Goal: Check status: Check status

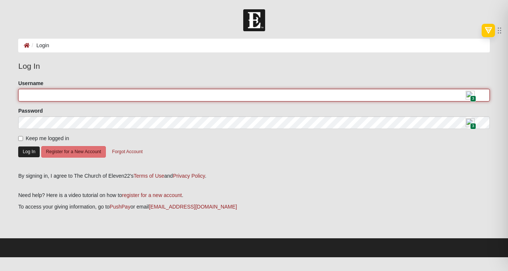
type input "[EMAIL_ADDRESS][DOMAIN_NAME]"
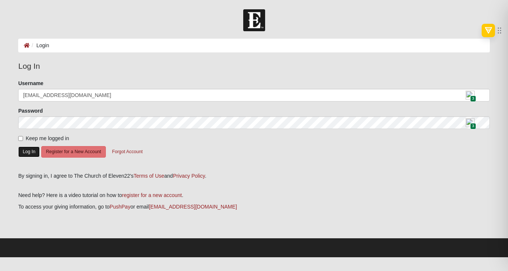
click at [30, 156] on button "Log In" at bounding box center [29, 151] width 22 height 11
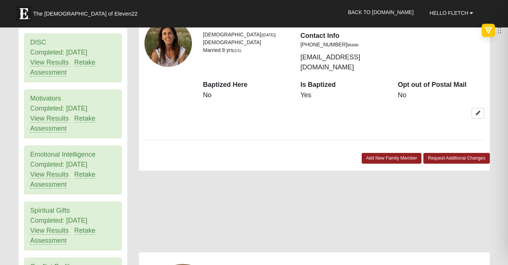
scroll to position [380, 0]
click at [59, 123] on link "View Results" at bounding box center [49, 119] width 39 height 8
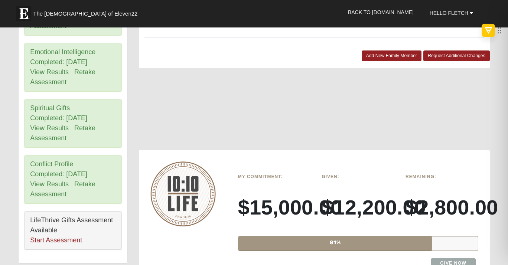
scroll to position [485, 0]
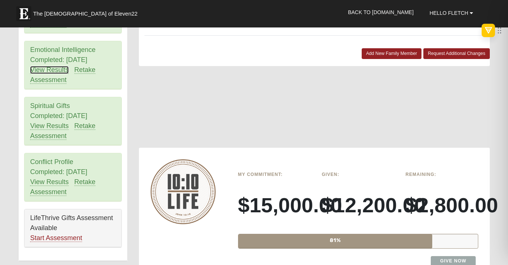
click at [47, 74] on link "View Results" at bounding box center [49, 70] width 39 height 8
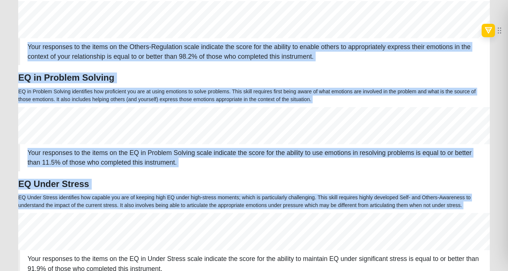
scroll to position [630, 0]
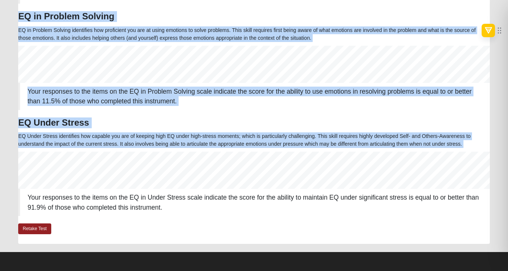
drag, startPoint x: 145, startPoint y: 40, endPoint x: 170, endPoint y: 207, distance: 168.6
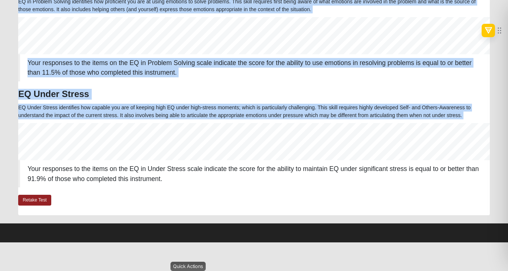
copy div "EQ Inventory Assessment Results Fletch, here are your emotional intelligence re…"
